Goal: Information Seeking & Learning: Find specific fact

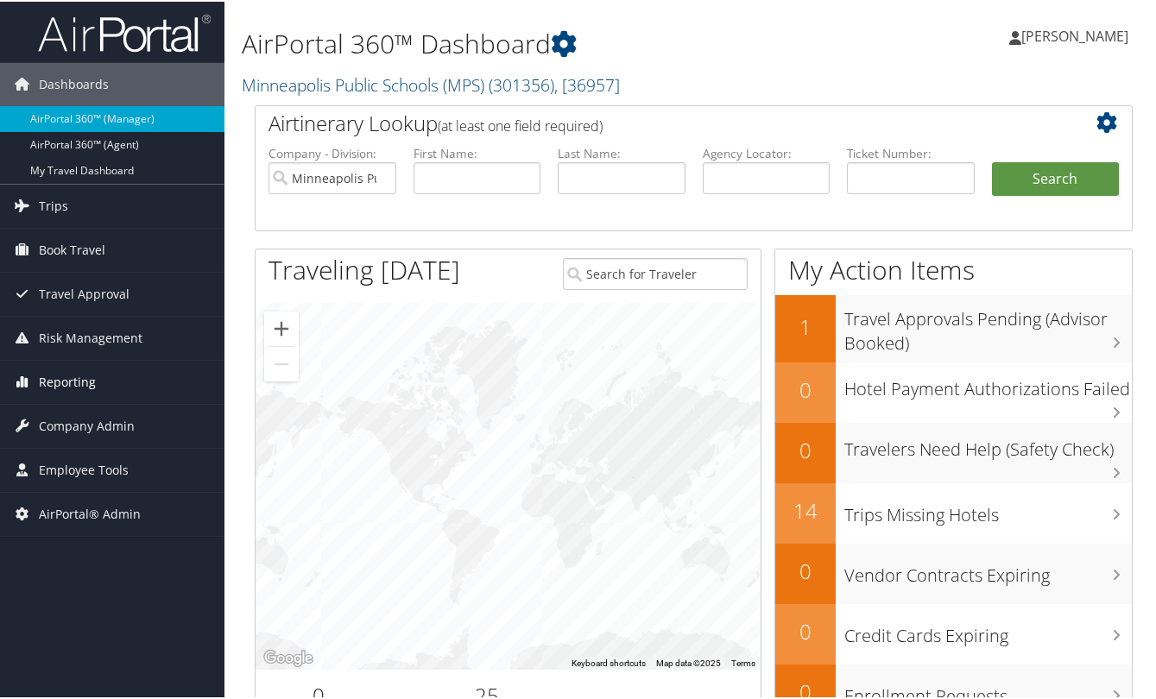
click at [68, 375] on span "Reporting" at bounding box center [67, 380] width 57 height 43
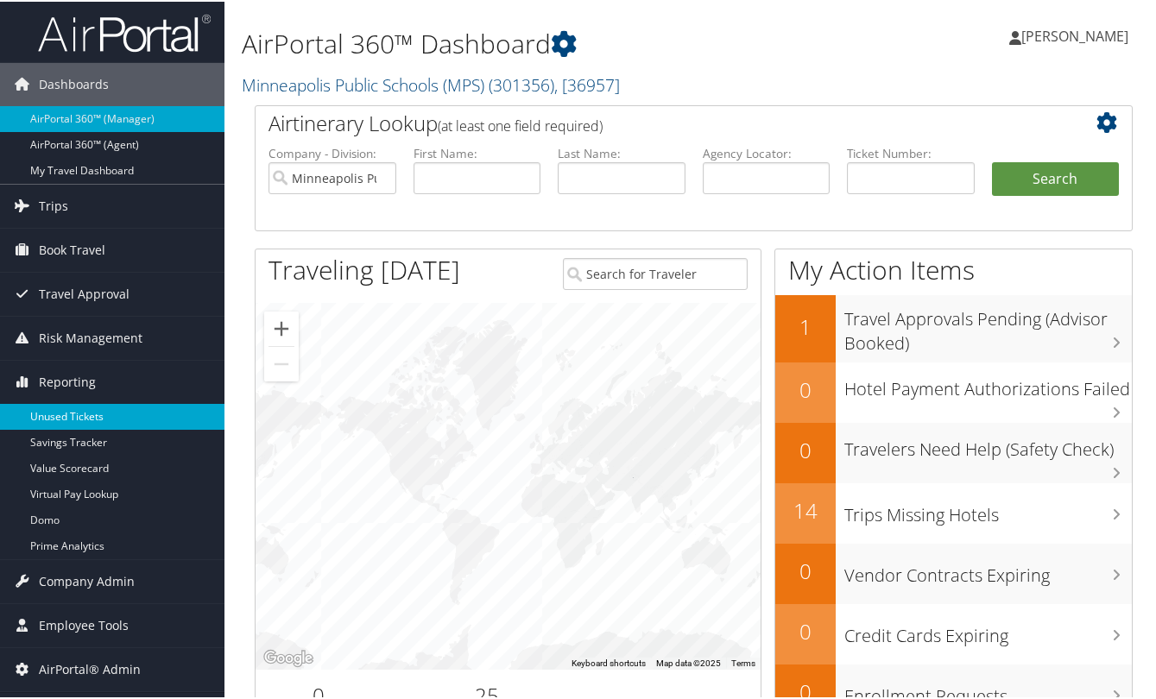
click at [70, 409] on link "Unused Tickets" at bounding box center [112, 415] width 224 height 26
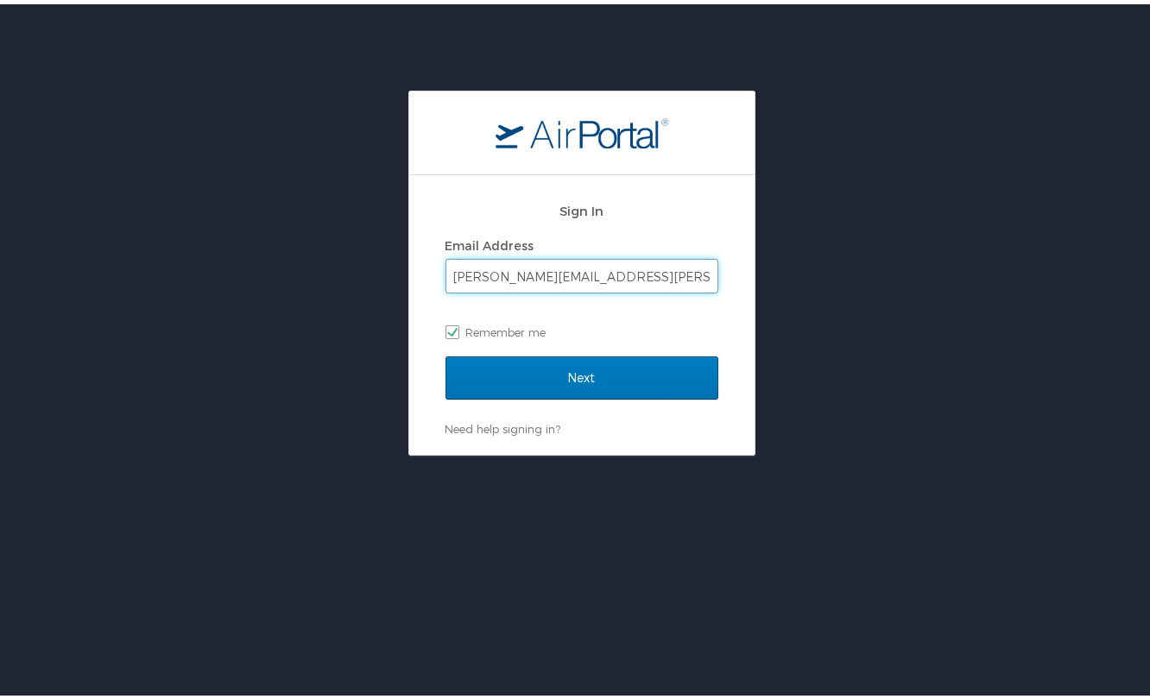
click at [555, 273] on input "[PERSON_NAME][EMAIL_ADDRESS][PERSON_NAME][DOMAIN_NAME]" at bounding box center [581, 272] width 271 height 33
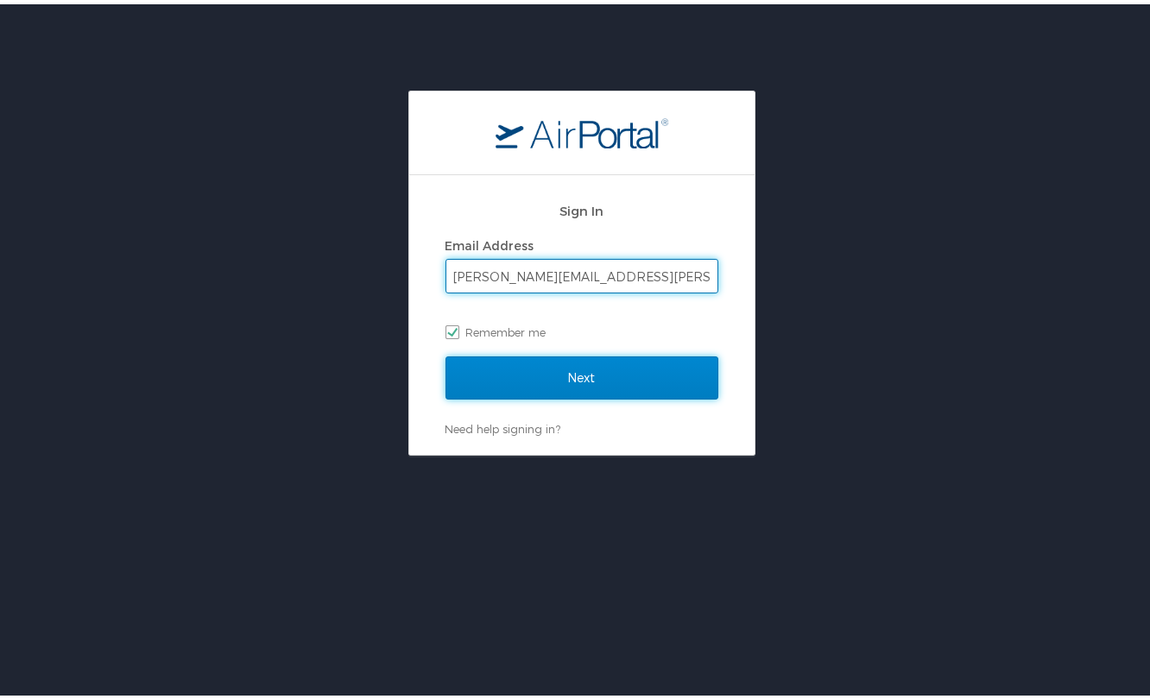
click at [556, 381] on input "Next" at bounding box center [581, 373] width 273 height 43
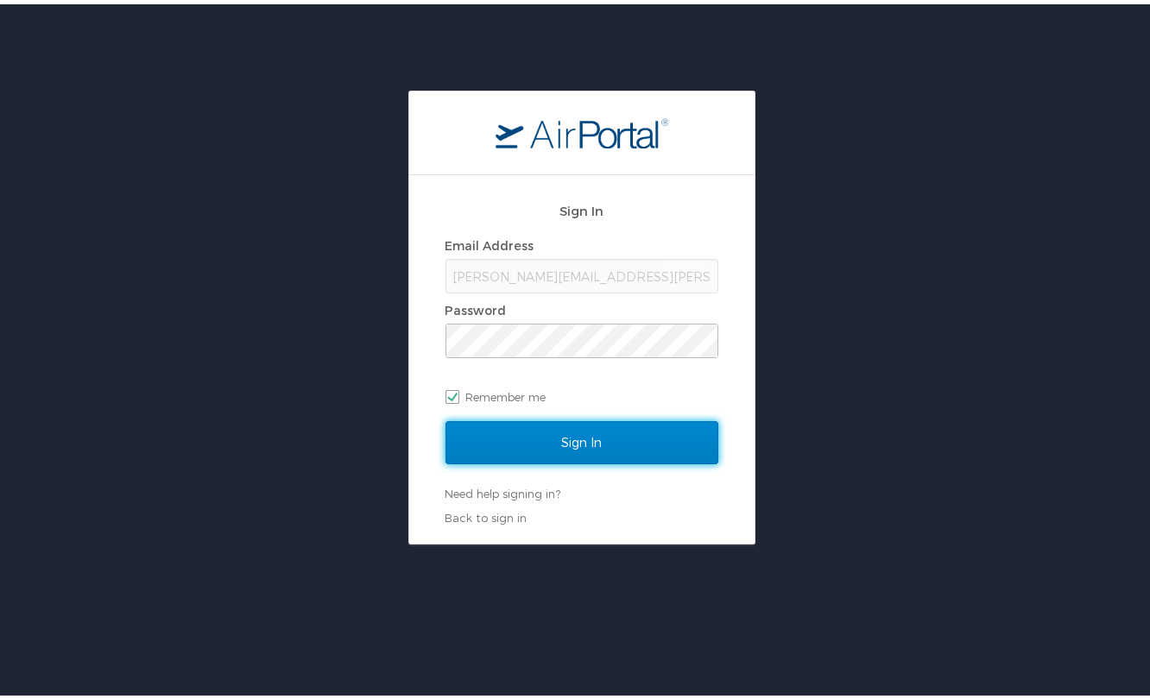
click at [570, 437] on input "Sign In" at bounding box center [581, 438] width 273 height 43
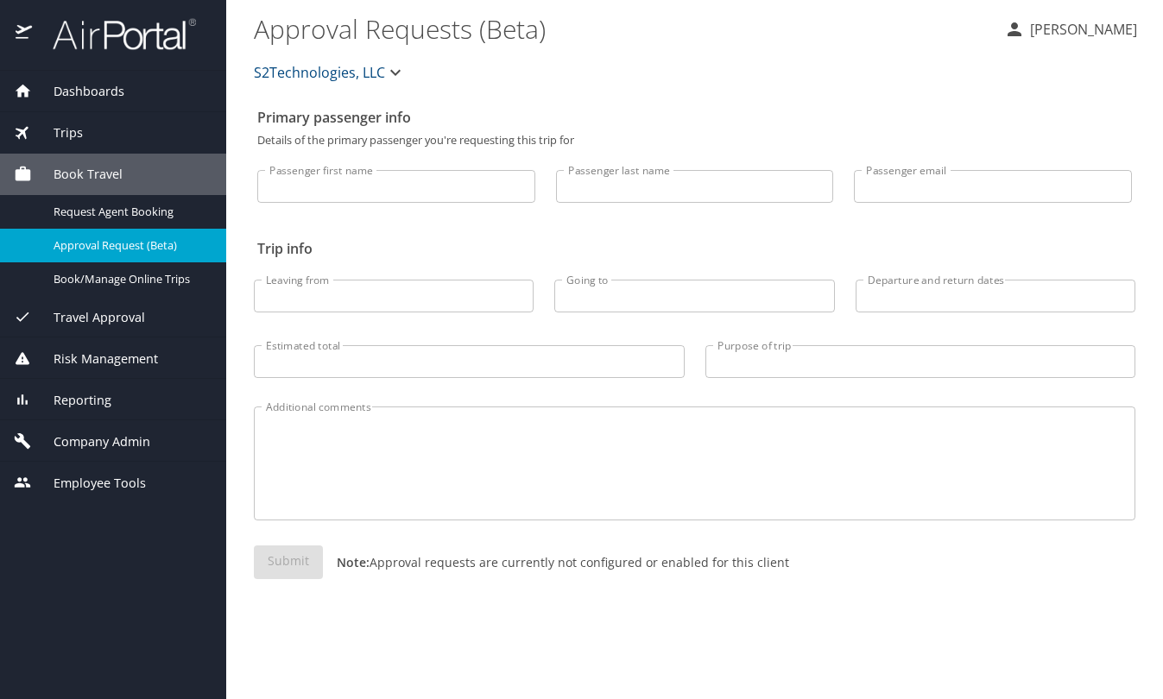
click at [107, 396] on span "Reporting" at bounding box center [71, 400] width 79 height 19
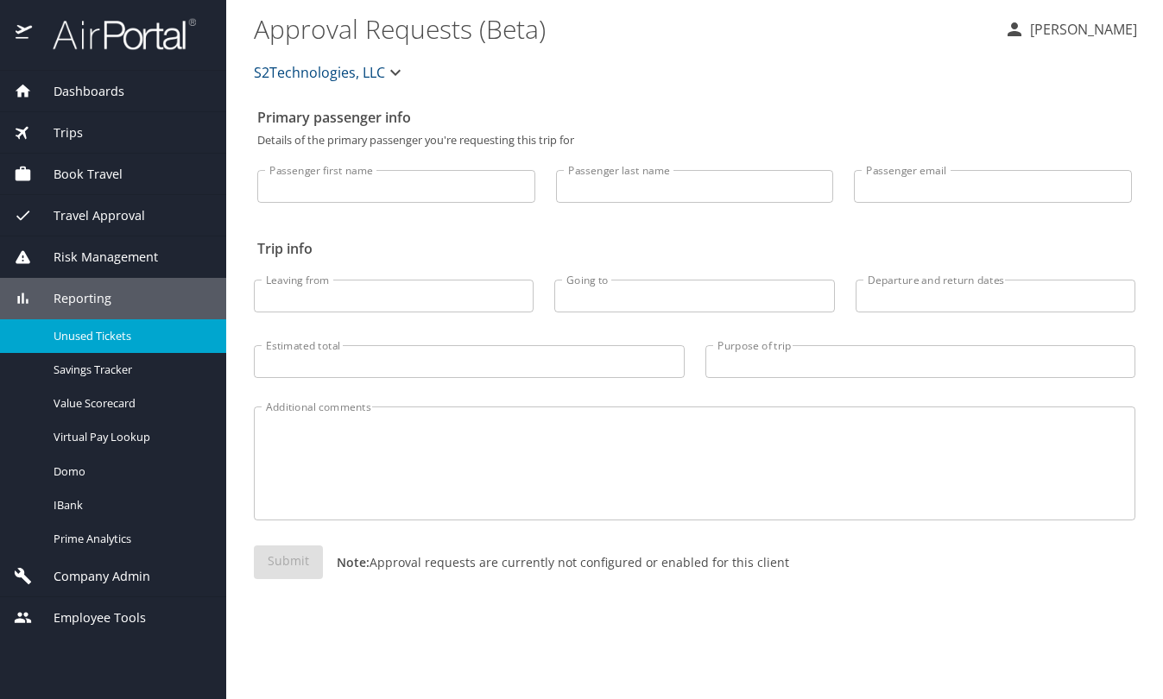
click at [66, 331] on span "Unused Tickets" at bounding box center [130, 336] width 152 height 16
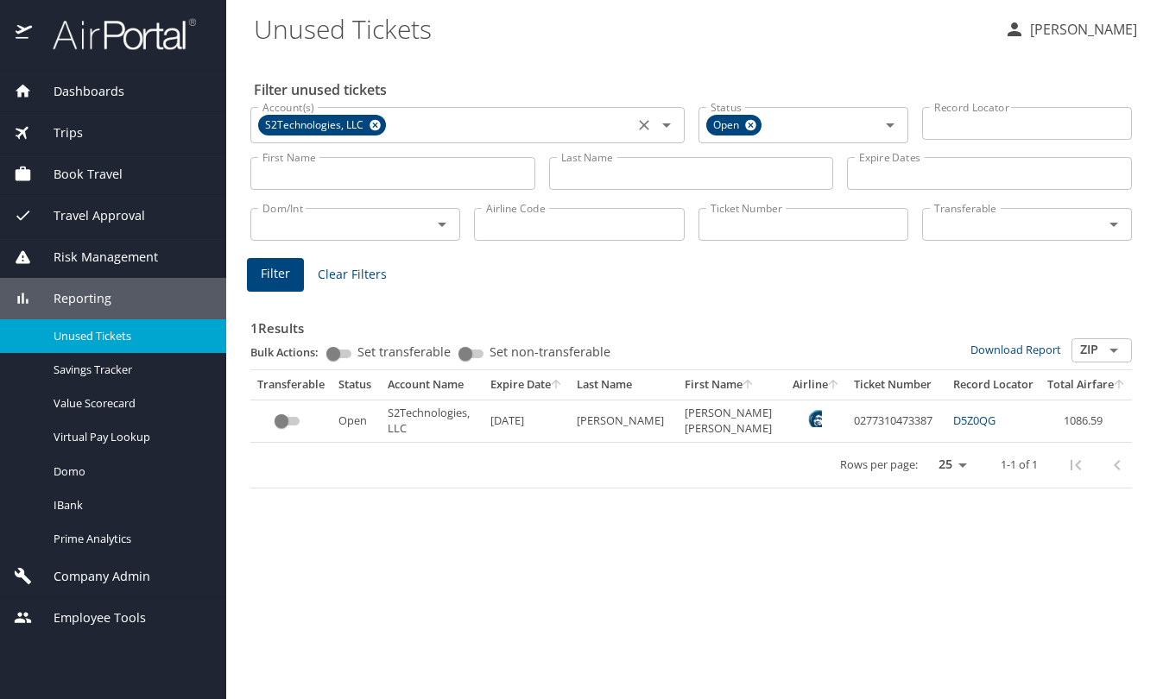
drag, startPoint x: 376, startPoint y: 128, endPoint x: 419, endPoint y: 140, distance: 44.0
click at [377, 129] on icon at bounding box center [374, 125] width 11 height 11
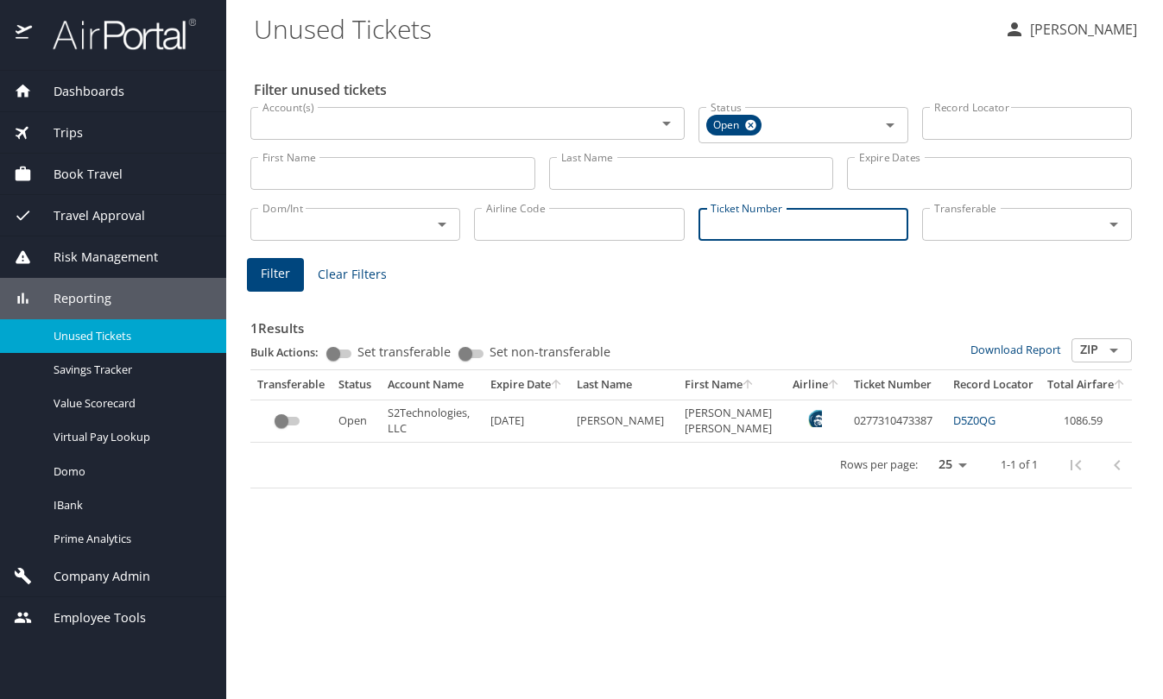
drag, startPoint x: 747, startPoint y: 230, endPoint x: 767, endPoint y: 229, distance: 19.9
click at [758, 229] on input "Ticket Number" at bounding box center [803, 224] width 210 height 33
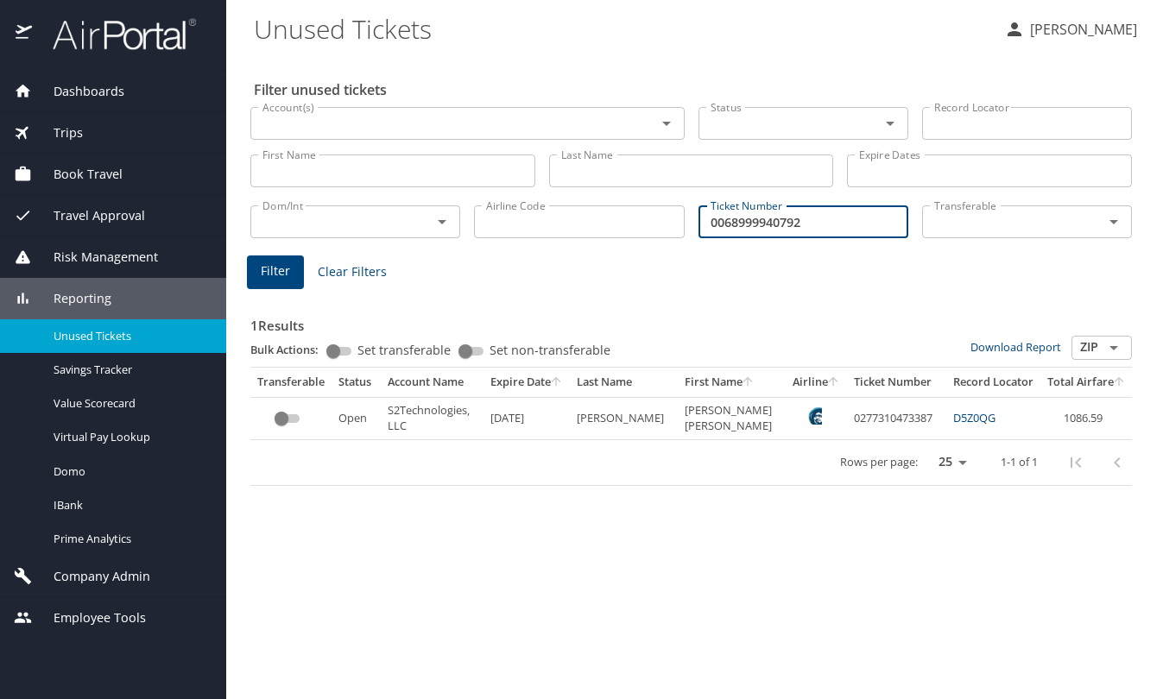
type input "0068999940792"
click at [268, 272] on span "Filter" at bounding box center [275, 272] width 29 height 22
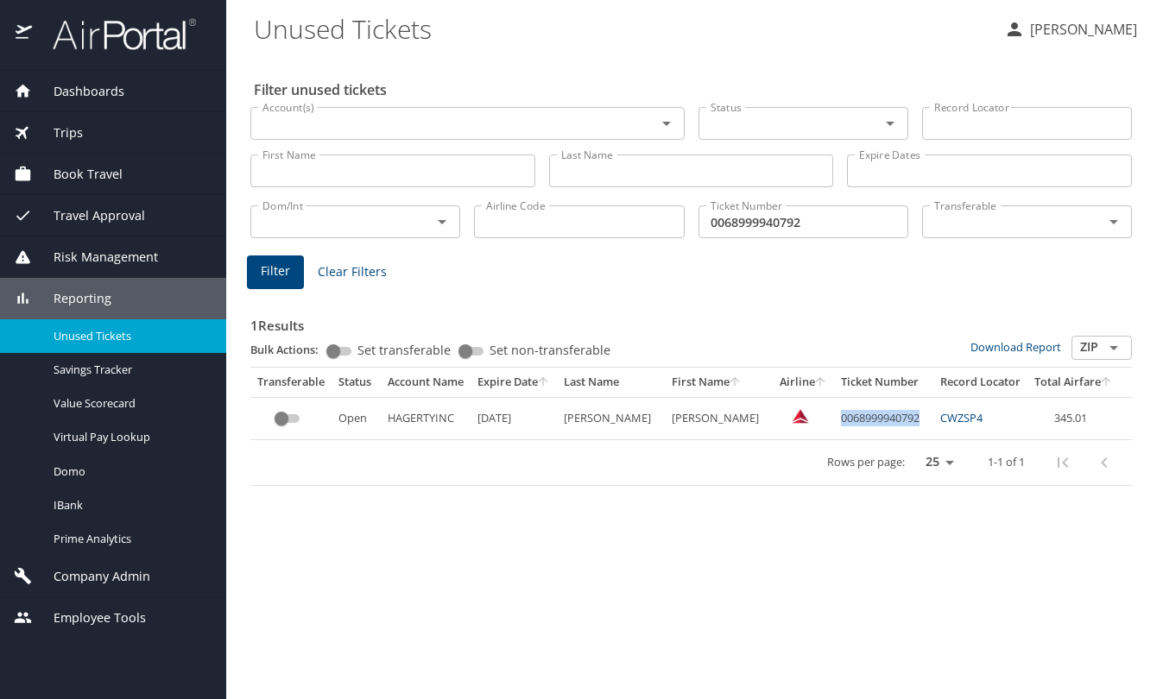
drag, startPoint x: 877, startPoint y: 420, endPoint x: 793, endPoint y: 422, distance: 83.8
click at [834, 422] on td "0068999940792" at bounding box center [883, 418] width 99 height 42
copy td "0068999940792"
click at [75, 98] on span "Dashboards" at bounding box center [78, 91] width 92 height 19
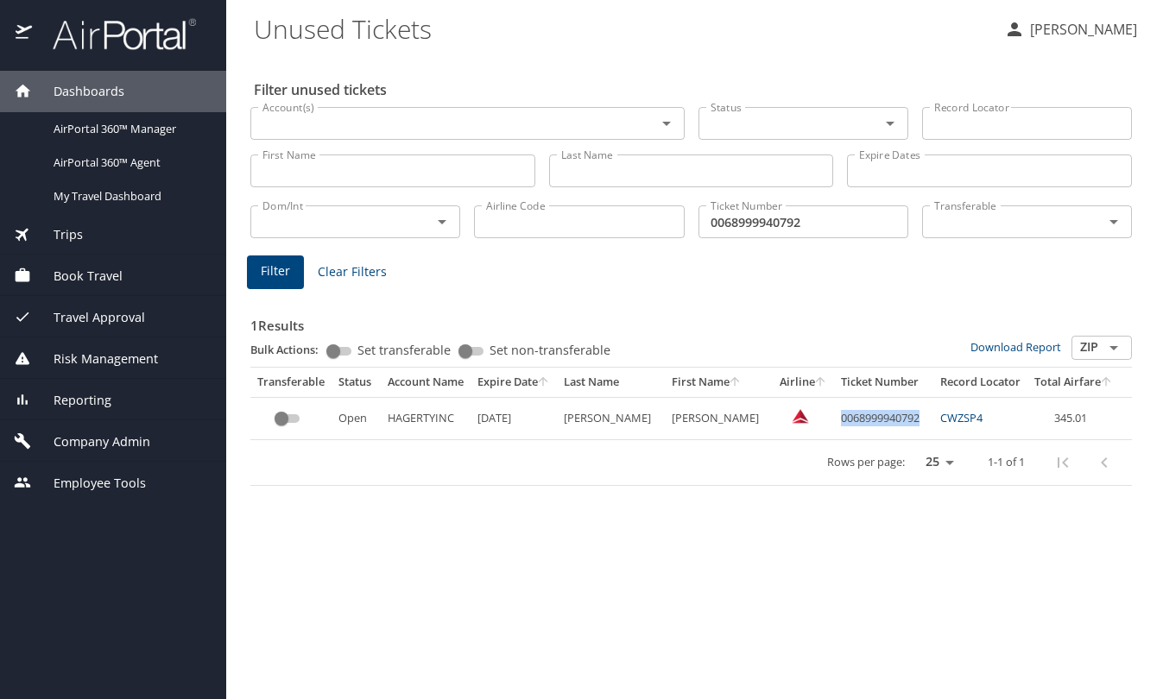
click at [70, 237] on span "Trips" at bounding box center [57, 234] width 51 height 19
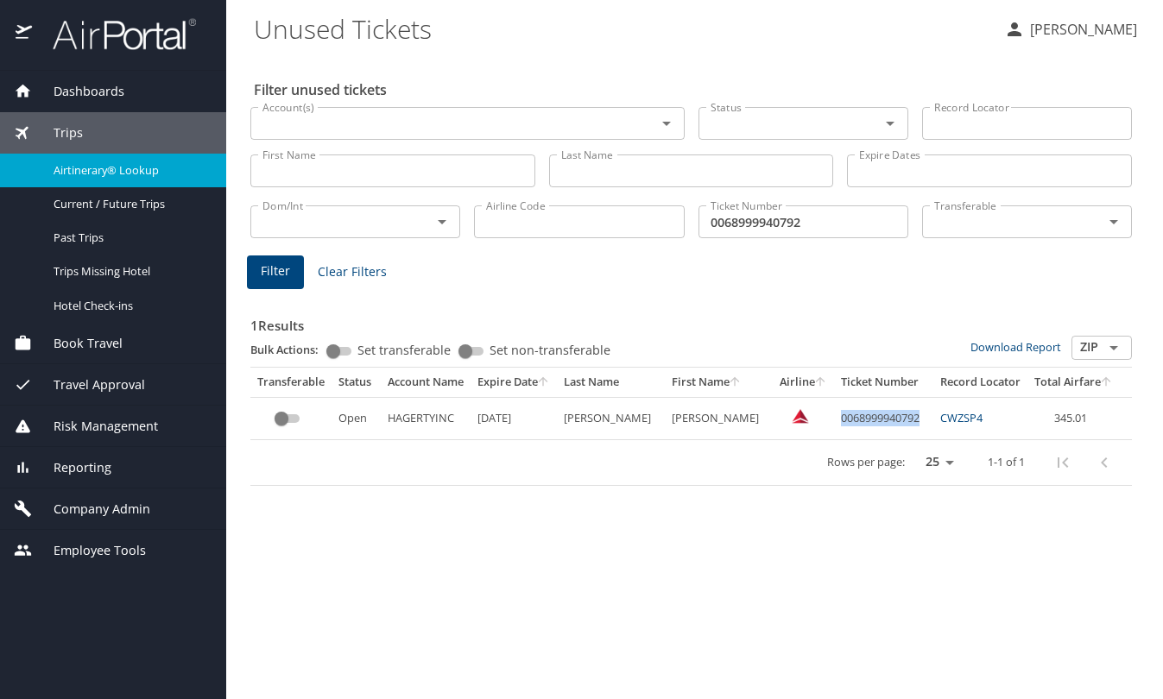
click at [67, 167] on span "Airtinerary® Lookup" at bounding box center [130, 170] width 152 height 16
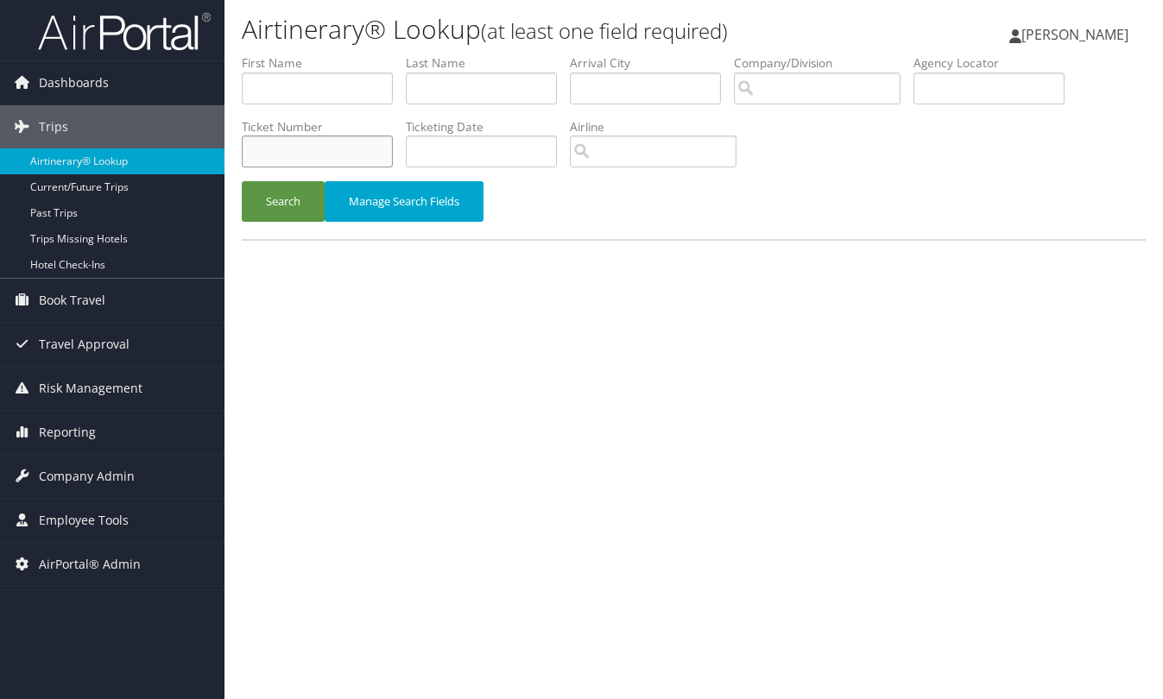
click at [323, 142] on input "text" at bounding box center [317, 152] width 151 height 32
paste input "0068999940792"
type input "0068999940792"
click at [281, 195] on button "Search" at bounding box center [283, 201] width 83 height 41
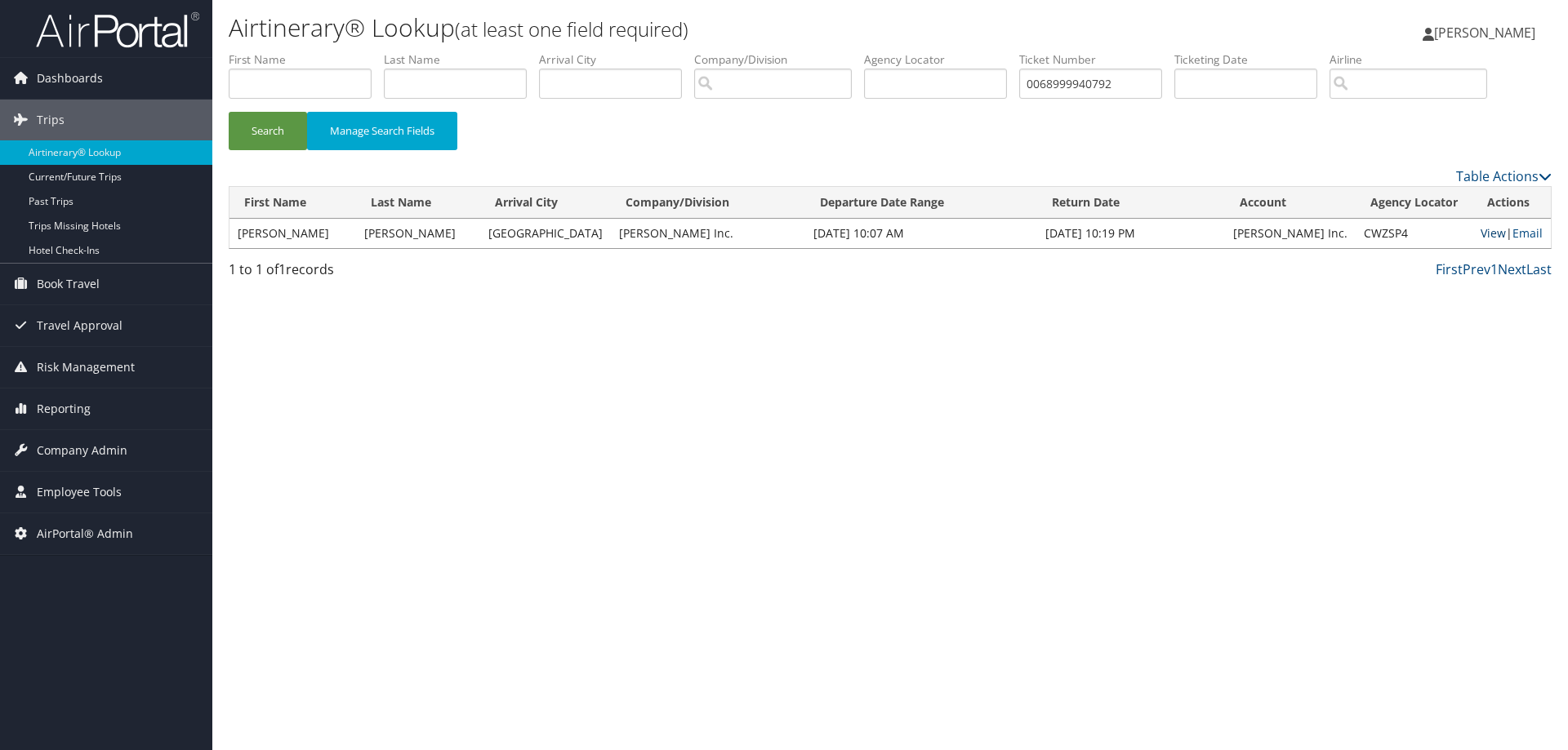
click at [1100, 231] on link "View" at bounding box center [1493, 233] width 26 height 15
drag, startPoint x: 1153, startPoint y: 87, endPoint x: 32, endPoint y: -43, distance: 1128.5
click at [32, 0] on html "Menu Dashboards ► AirPortal 360™ (Manager) AirPortal 360™ (Agent) My Travel Das…" at bounding box center [784, 375] width 1568 height 750
click at [65, 152] on link "Airtinerary® Lookup" at bounding box center [106, 152] width 212 height 25
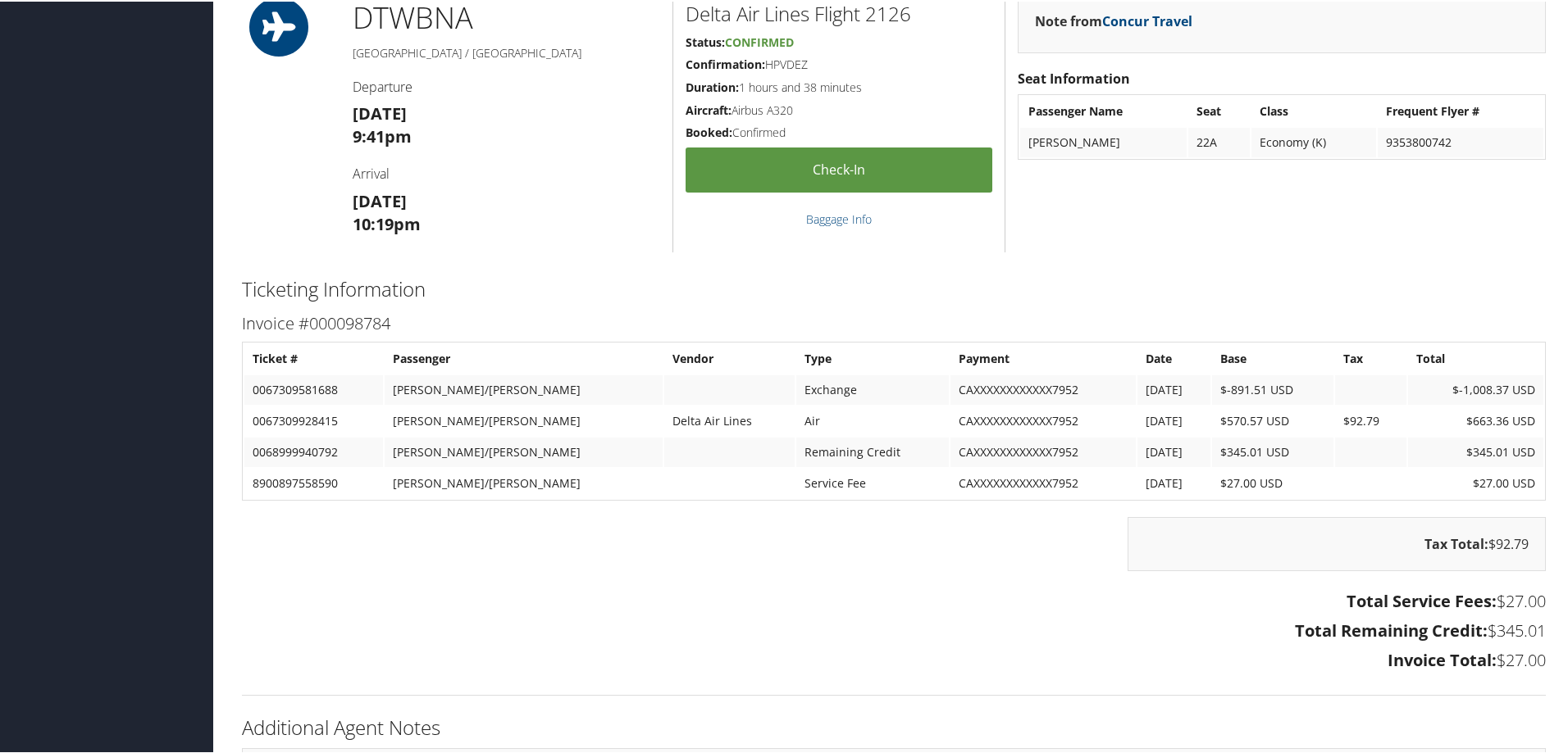
scroll to position [2342, 0]
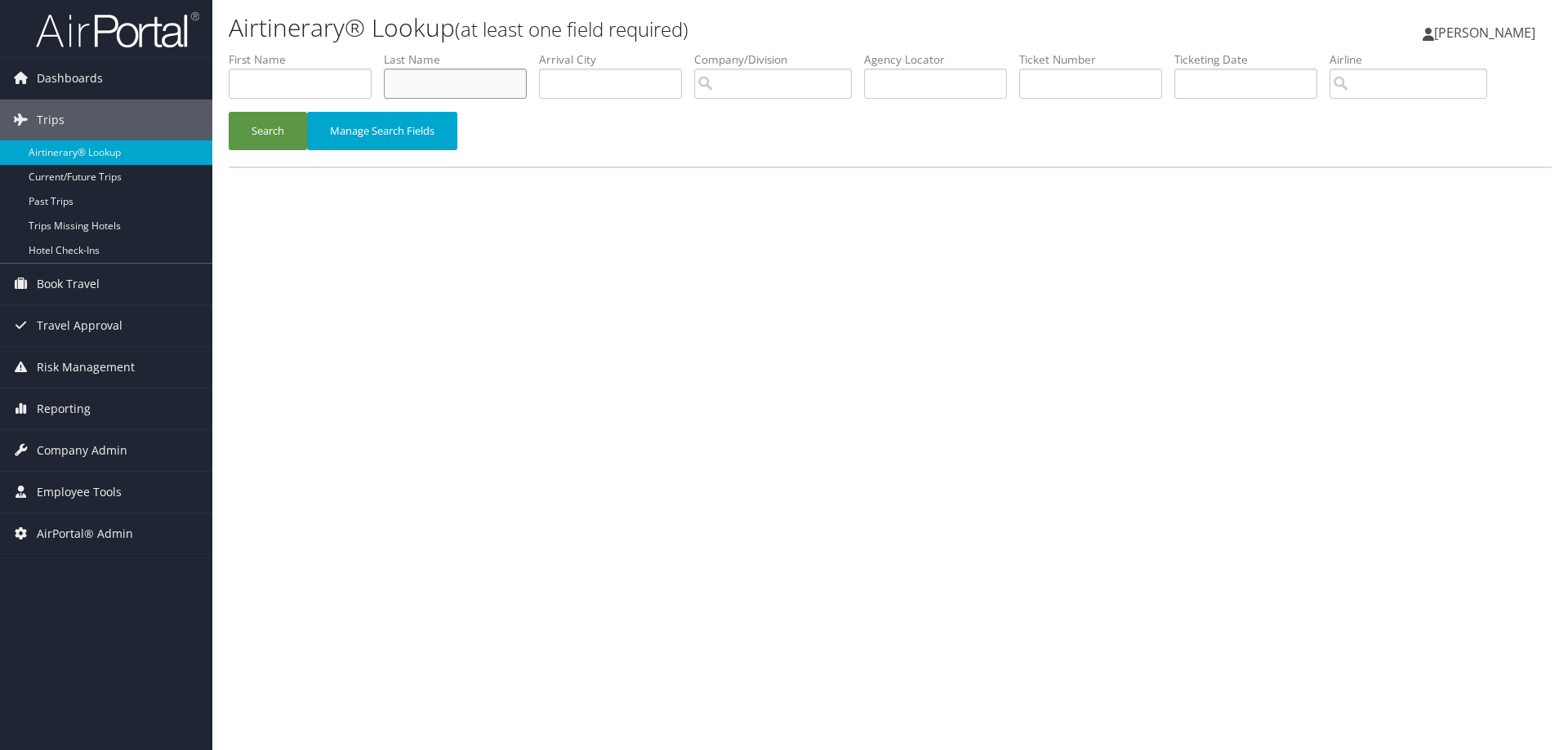
click at [481, 91] on input "text" at bounding box center [455, 84] width 143 height 30
type input "[PERSON_NAME]"
click at [273, 116] on button "Search" at bounding box center [268, 131] width 79 height 39
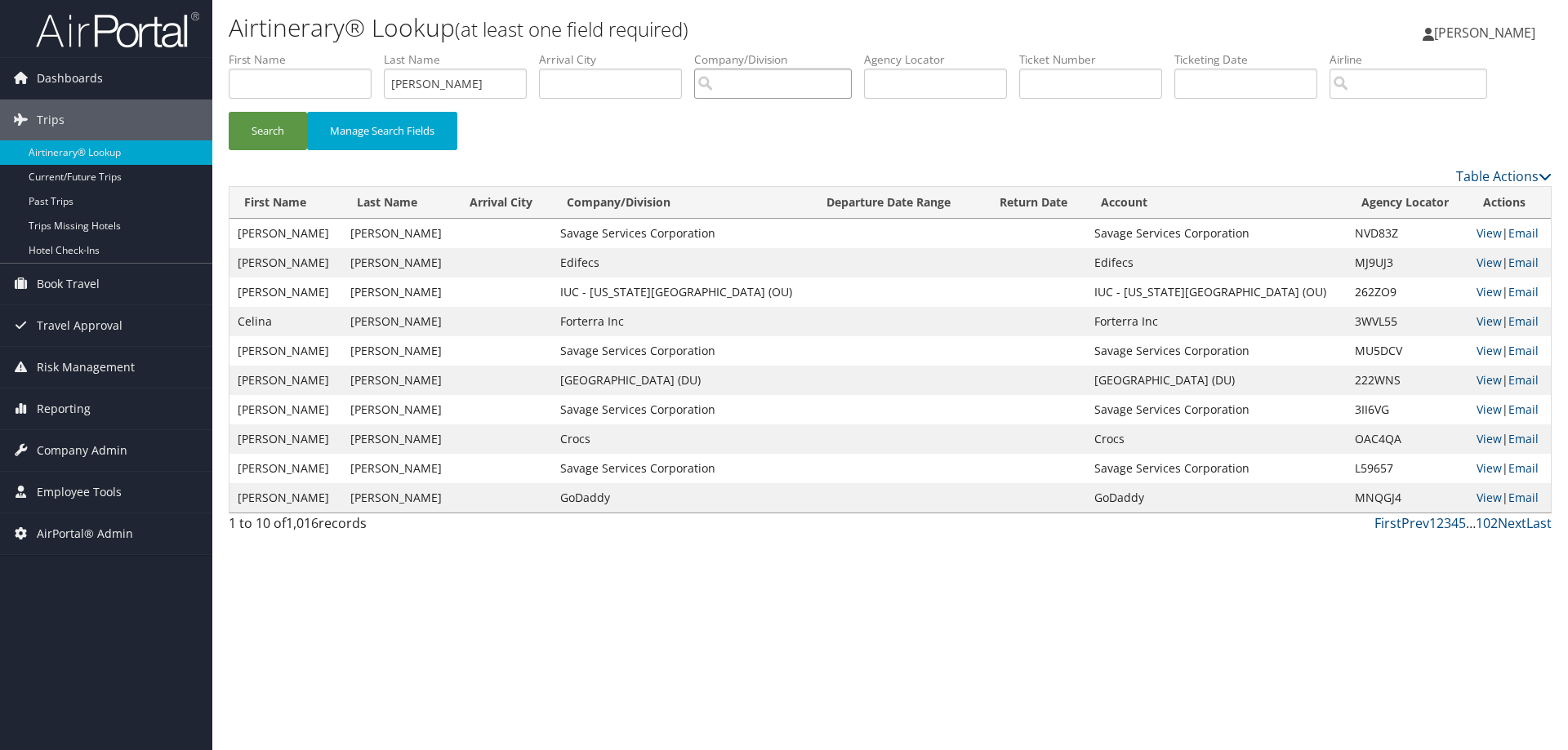
click at [757, 83] on input "search" at bounding box center [773, 84] width 158 height 30
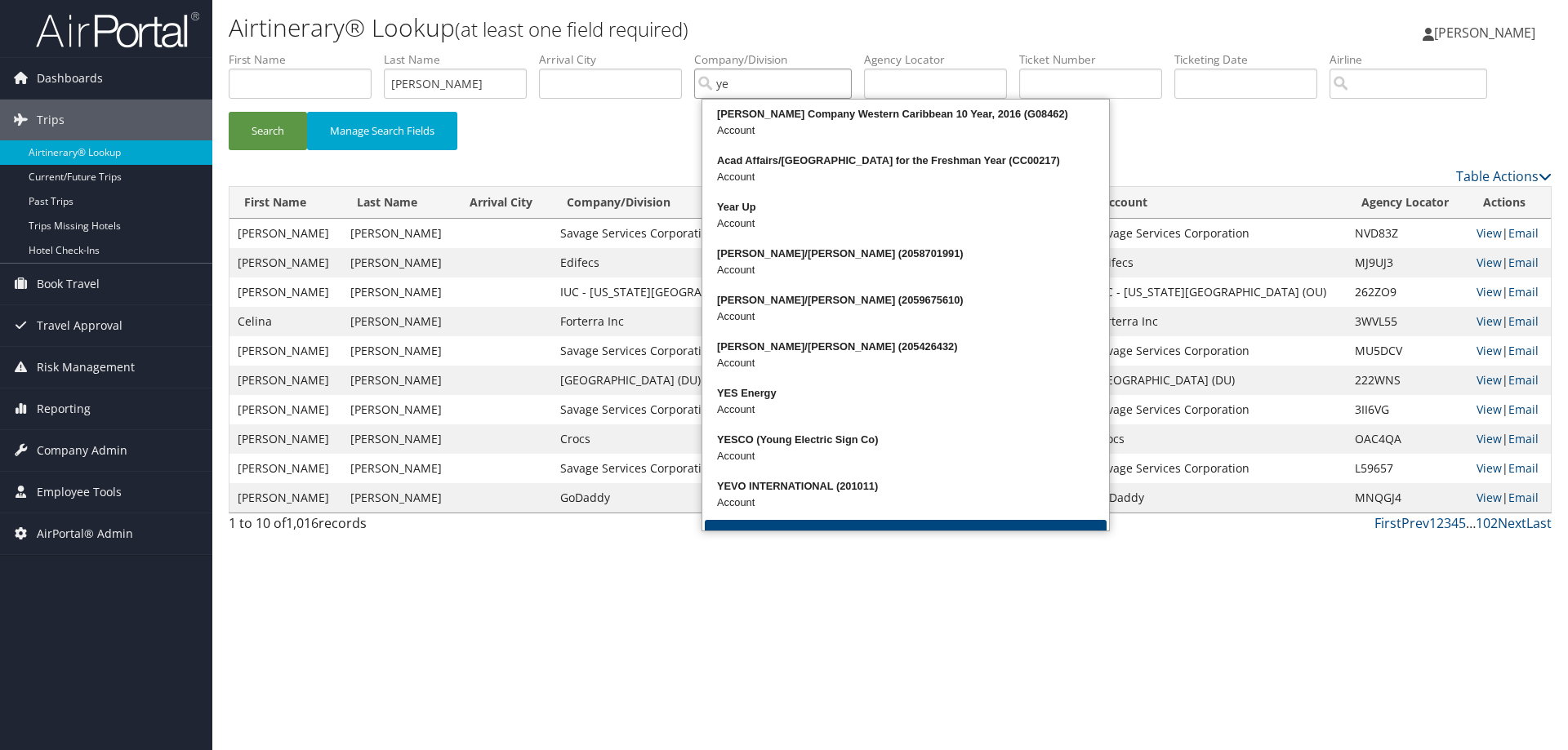
type input "y"
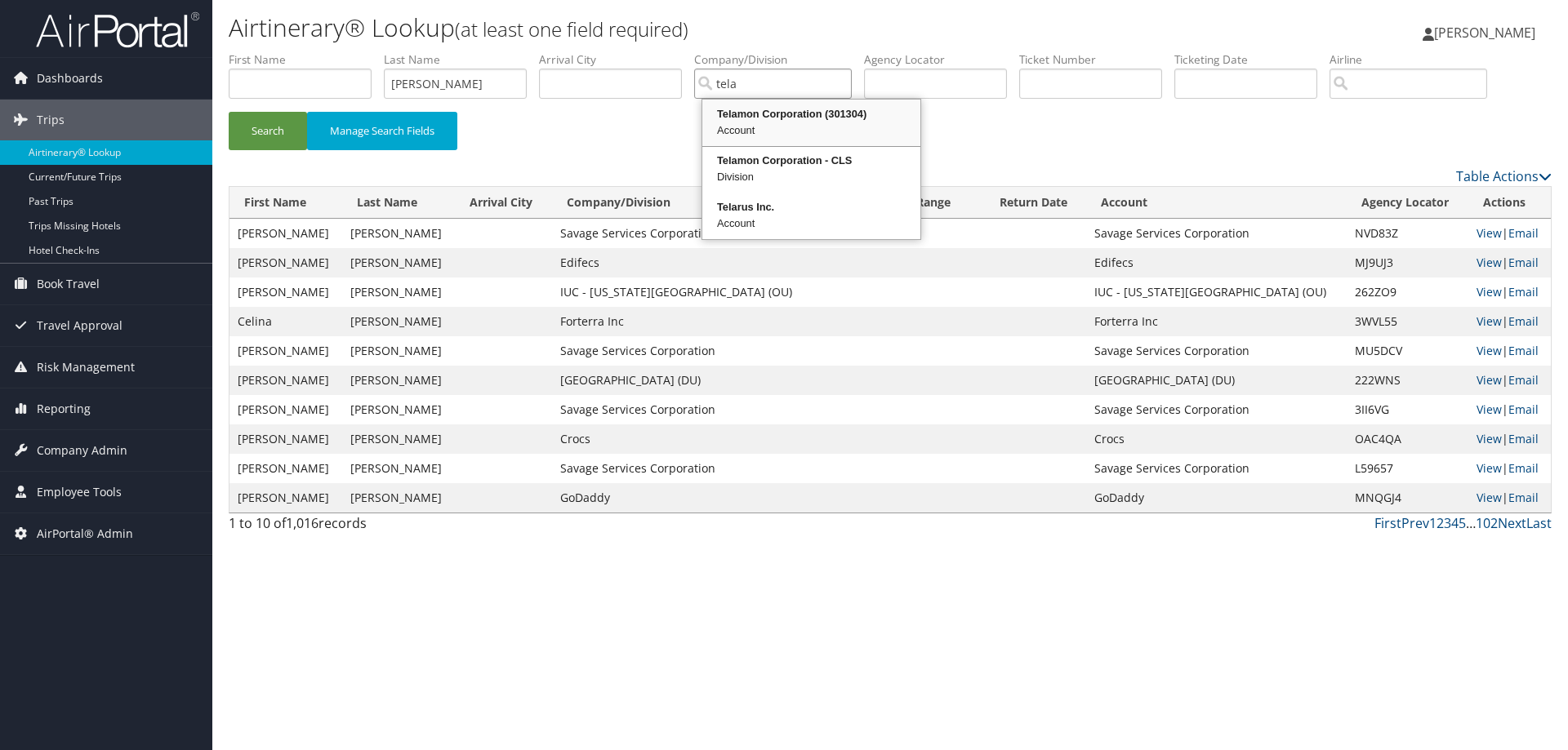
click at [769, 122] on div "Telamon Corporation (301304)" at bounding box center [811, 113] width 213 height 16
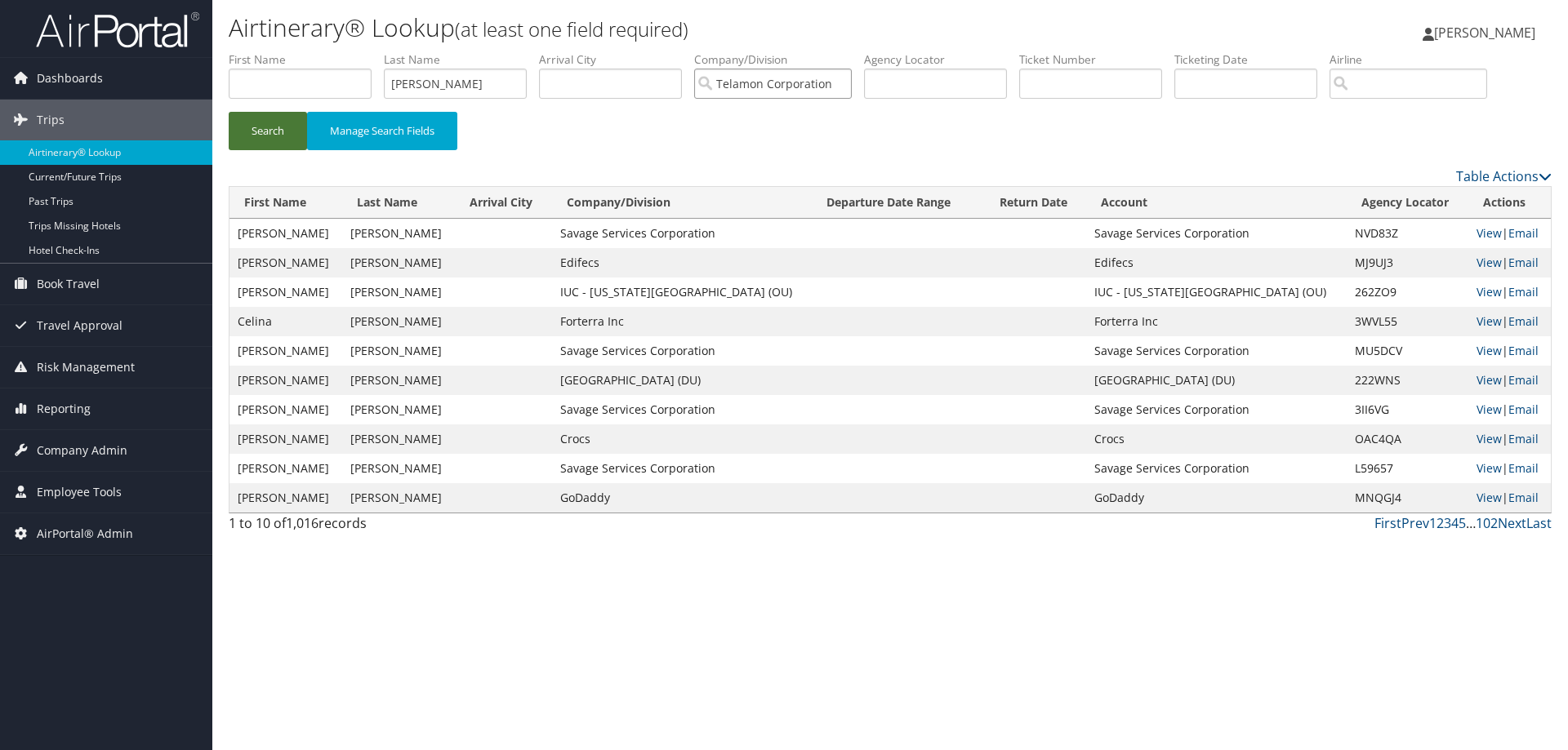
type input "Telamon Corporation"
click at [268, 120] on button "Search" at bounding box center [268, 131] width 79 height 39
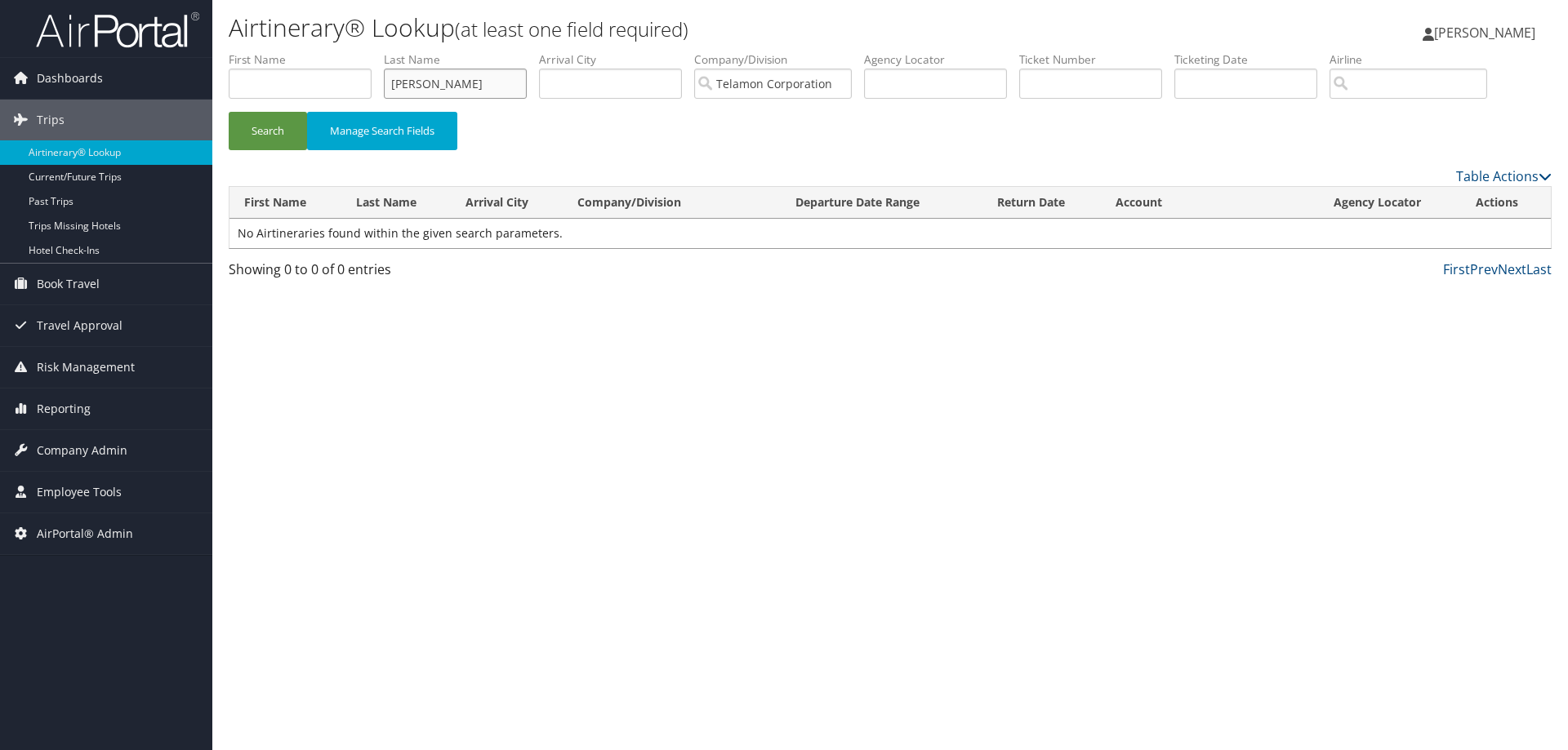
click at [408, 81] on input "[PERSON_NAME]" at bounding box center [455, 84] width 143 height 30
type input "willhelm"
click at [260, 132] on button "Search" at bounding box center [268, 131] width 79 height 39
click at [89, 441] on span "Company Admin" at bounding box center [82, 450] width 91 height 41
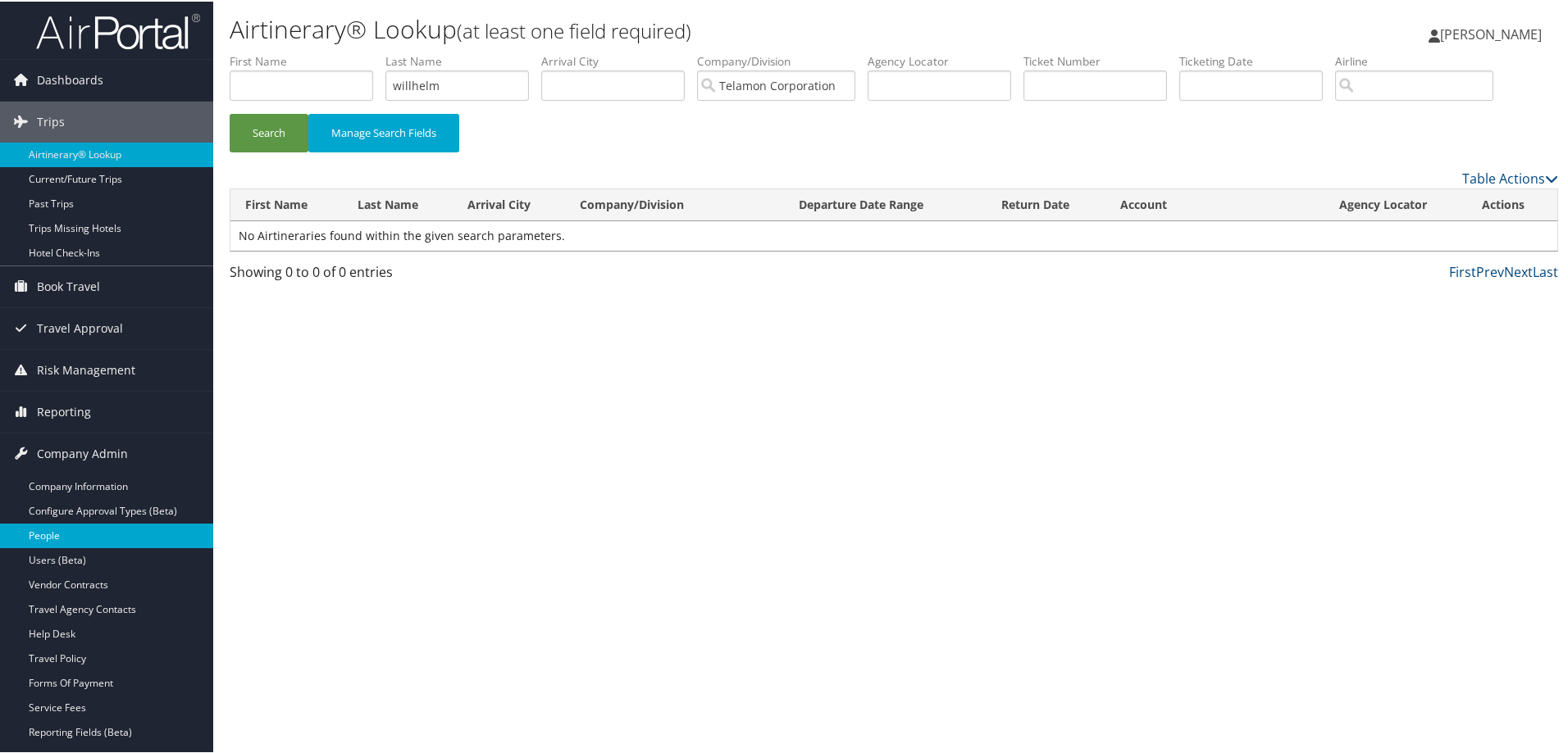
click at [77, 531] on link "People" at bounding box center [106, 535] width 213 height 25
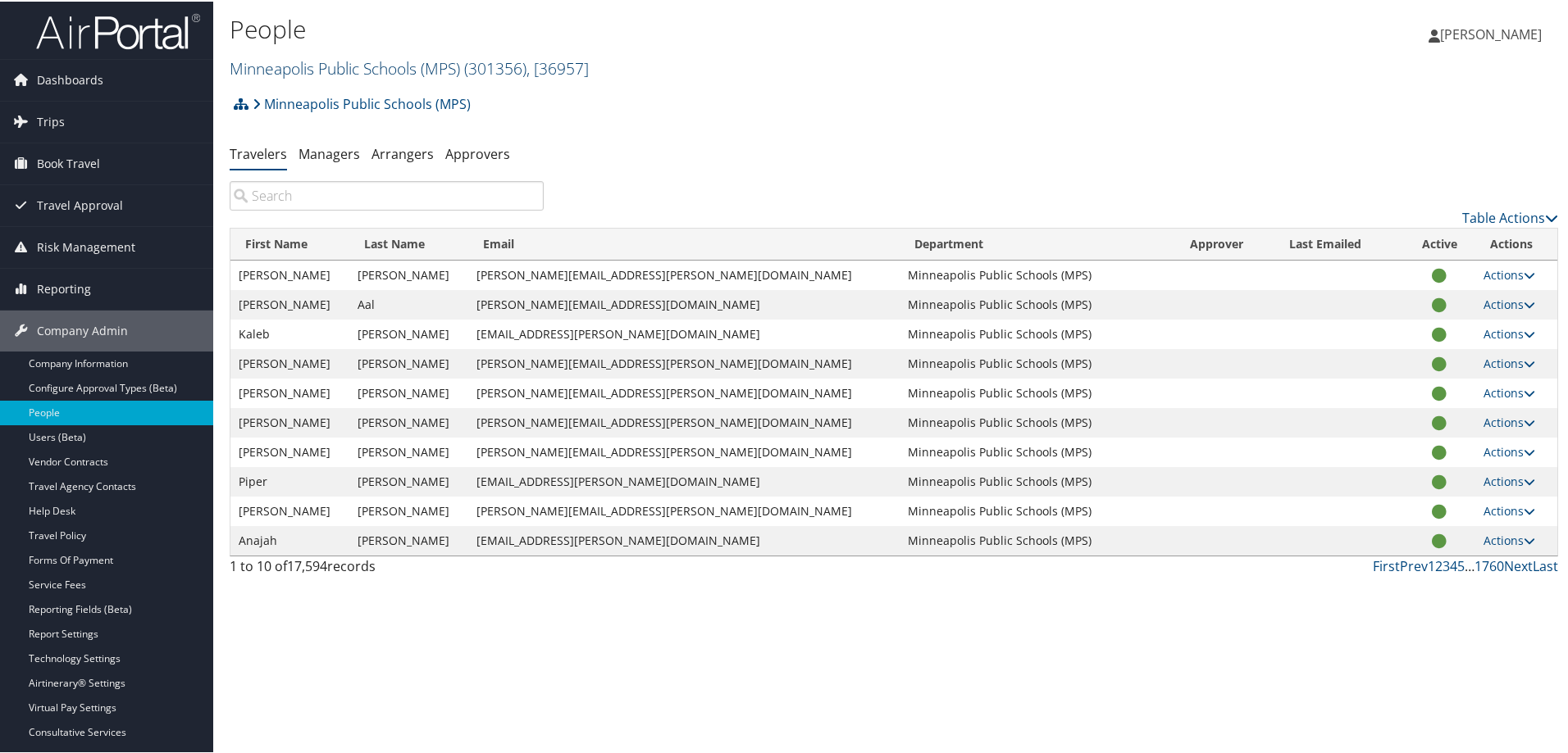
click at [509, 56] on span "( 301356 )" at bounding box center [496, 66] width 63 height 22
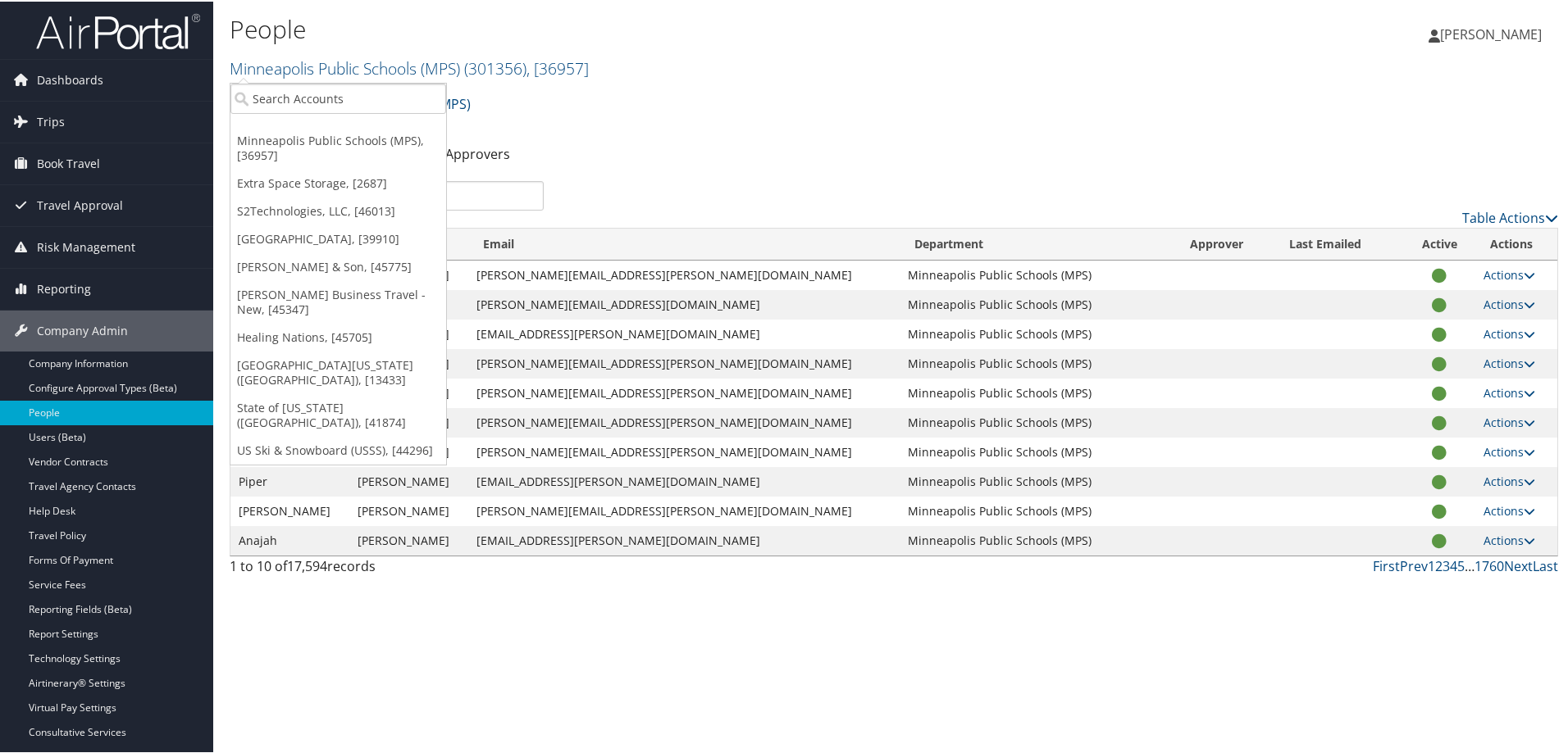
click at [332, 81] on div "People Minneapolis Public Schools (MPS) ( 301356 ) , [ 36957 ] Minneapolis Publ…" at bounding box center [672, 47] width 885 height 78
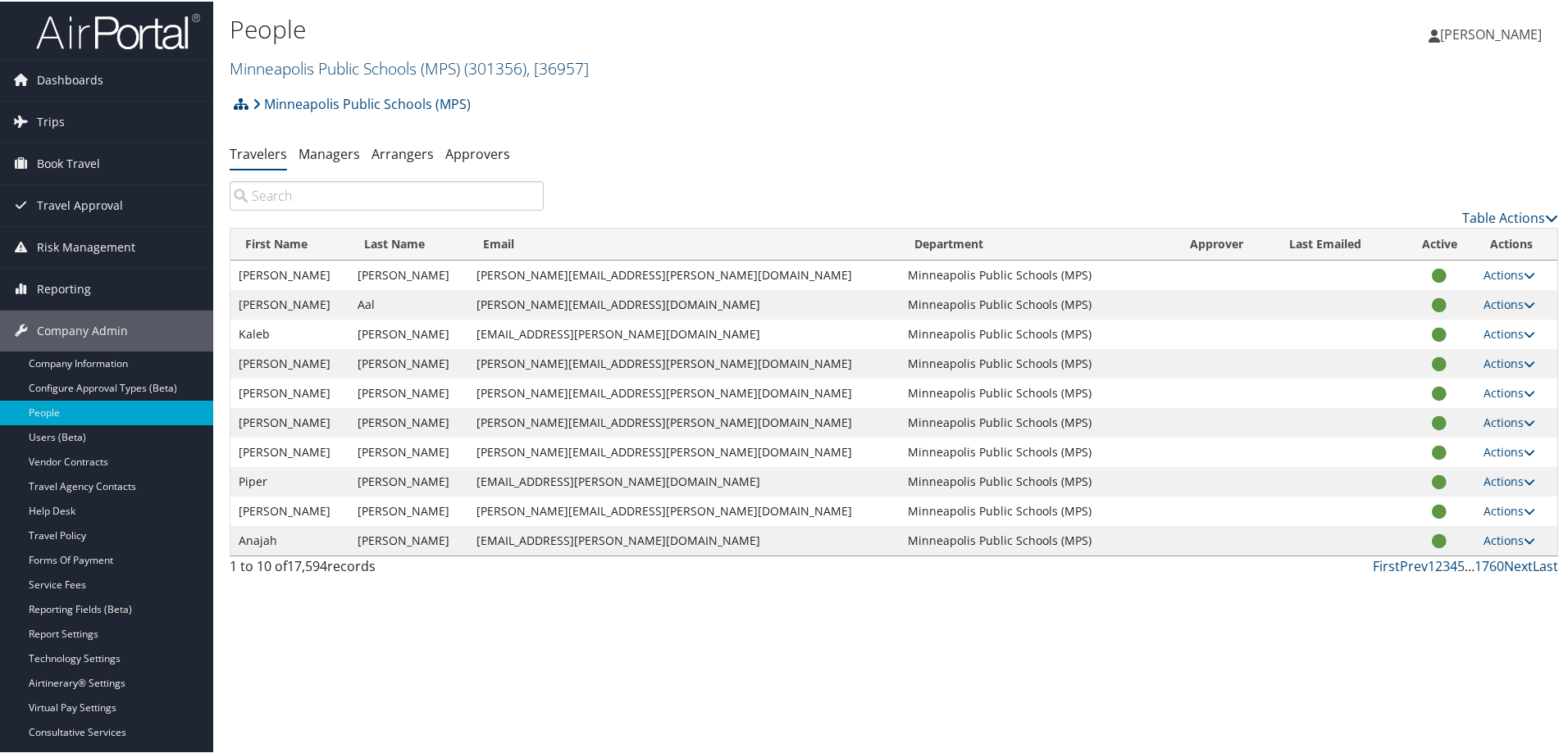
click at [340, 66] on link "Minneapolis Public Schools (MPS) ( 301356 ) , [ 36957 ]" at bounding box center [409, 66] width 359 height 22
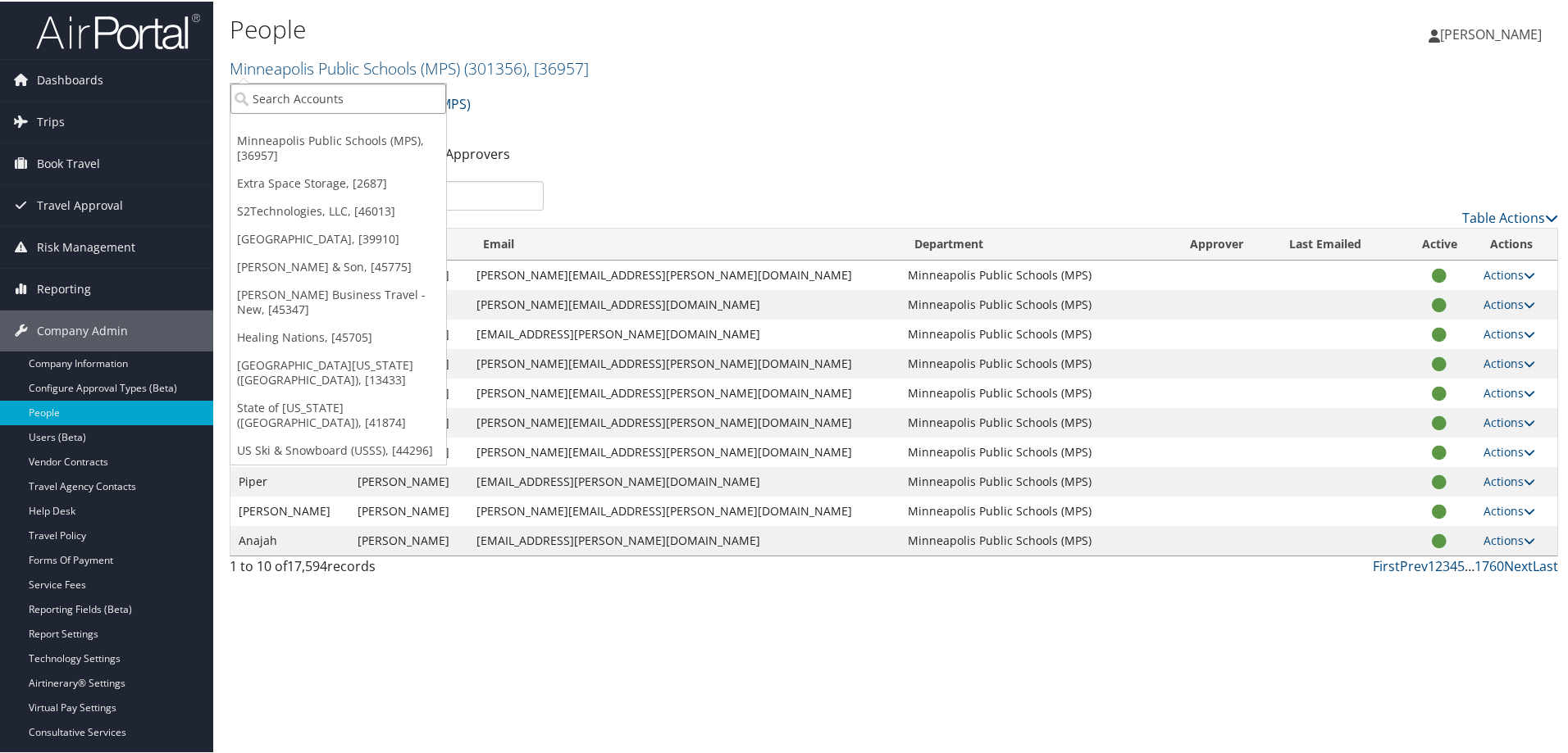
click at [298, 108] on input "search" at bounding box center [338, 97] width 216 height 30
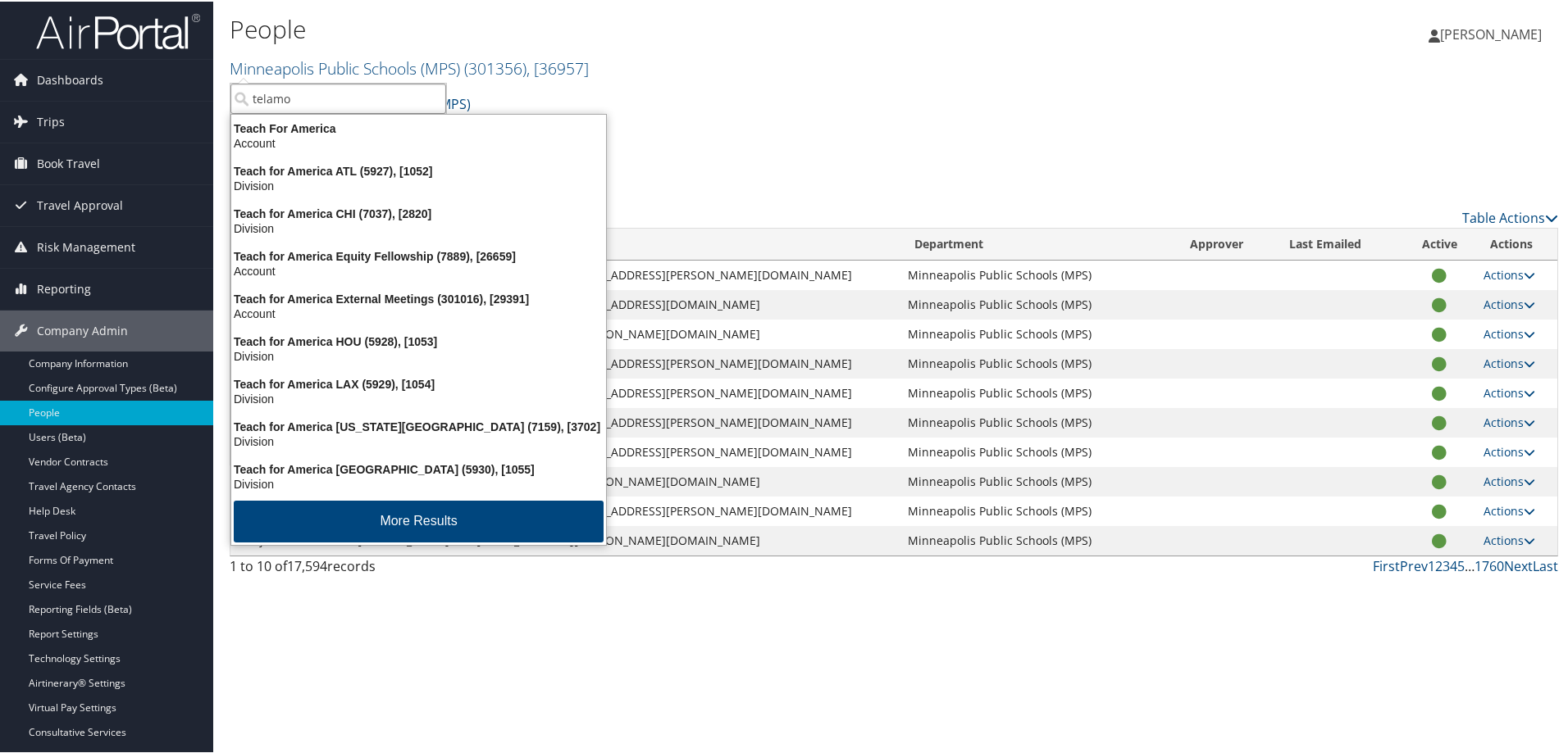
type input "telamon"
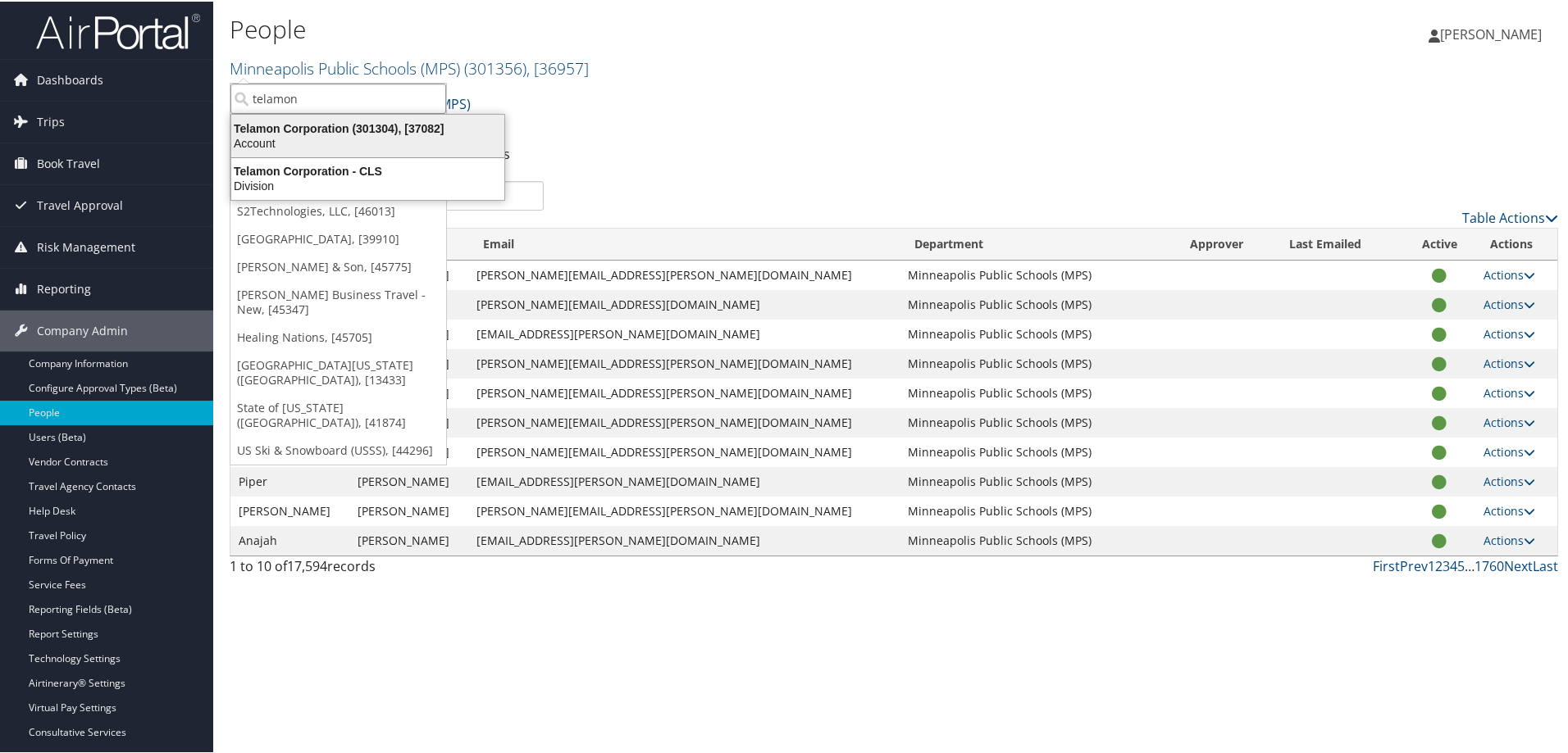
click at [303, 143] on div "Account" at bounding box center [368, 142] width 293 height 15
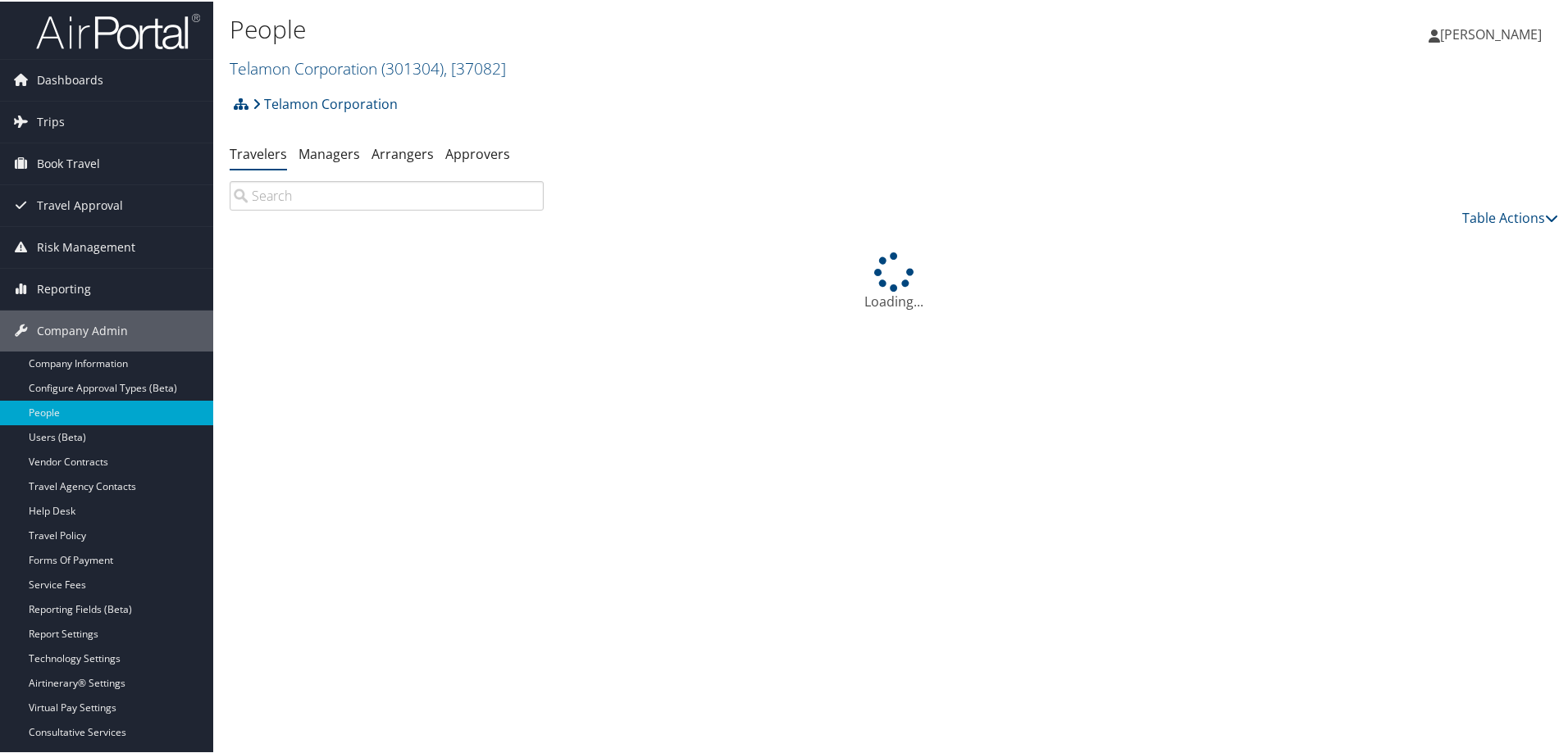
click at [309, 201] on input "search" at bounding box center [387, 194] width 314 height 29
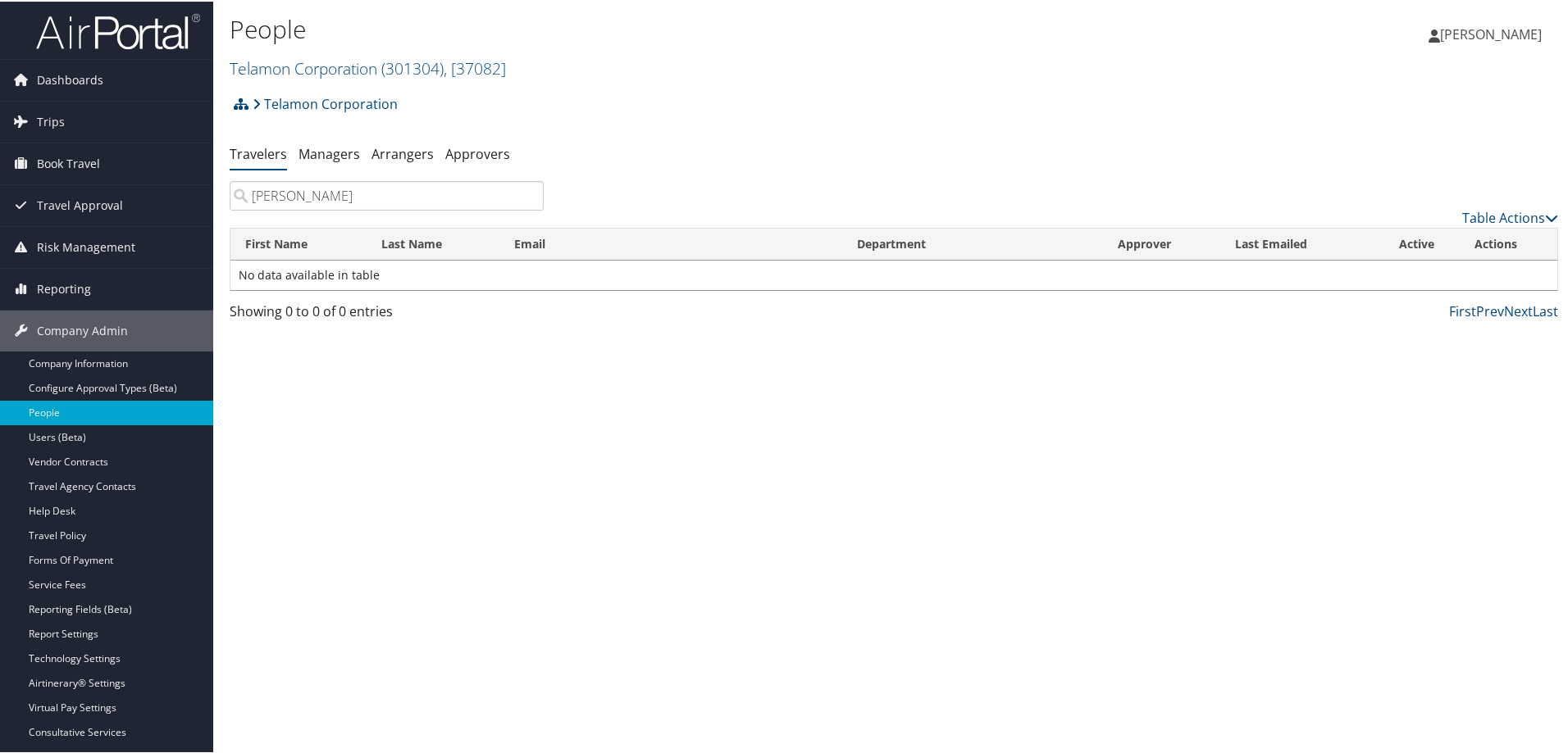
click at [311, 197] on input "[PERSON_NAME]" at bounding box center [387, 194] width 314 height 29
drag, startPoint x: 294, startPoint y: 195, endPoint x: 172, endPoint y: 180, distance: 122.9
click at [172, 180] on div "Dashboards AirPortal 360™ (Manager) AirPortal 360™ (Agent) My Travel Dashboard …" at bounding box center [786, 376] width 1574 height 753
type input "[PERSON_NAME]"
